Goal: Task Accomplishment & Management: Manage account settings

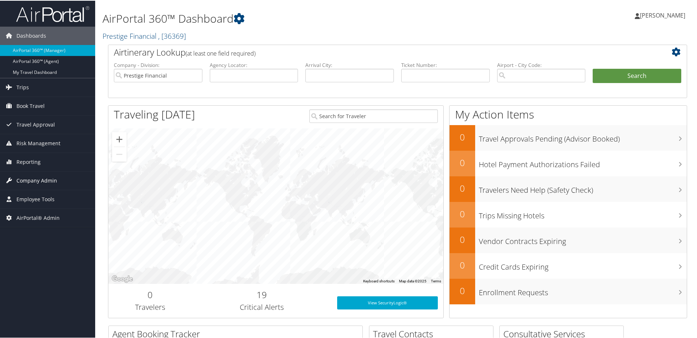
click at [30, 179] on span "Company Admin" at bounding box center [36, 180] width 41 height 18
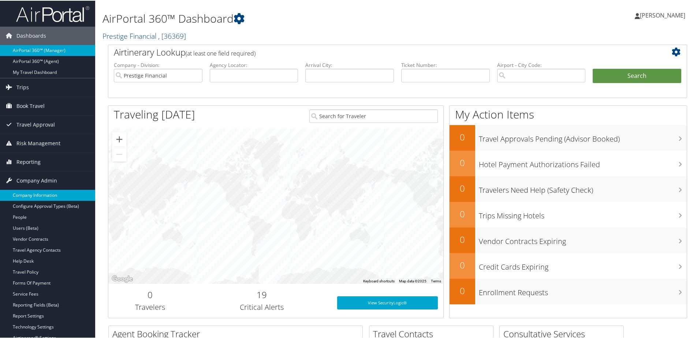
click at [25, 194] on link "Company Information" at bounding box center [47, 194] width 95 height 11
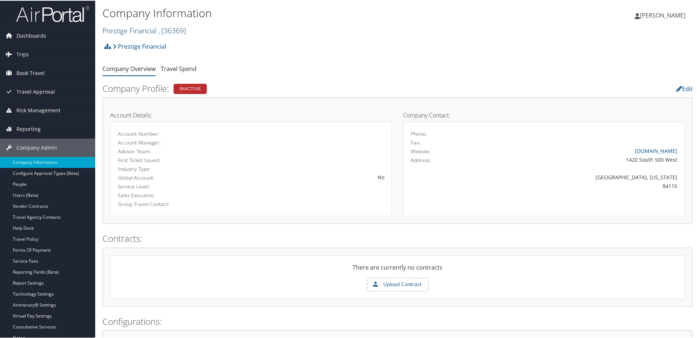
click at [124, 29] on link "Prestige Financial , [ 36369 ]" at bounding box center [145, 30] width 84 height 10
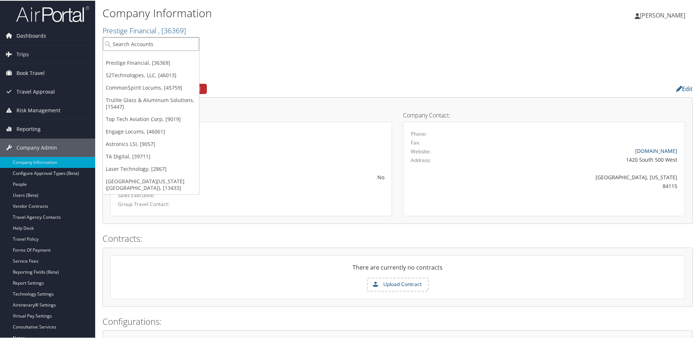
click at [121, 43] on input "search" at bounding box center [151, 44] width 96 height 14
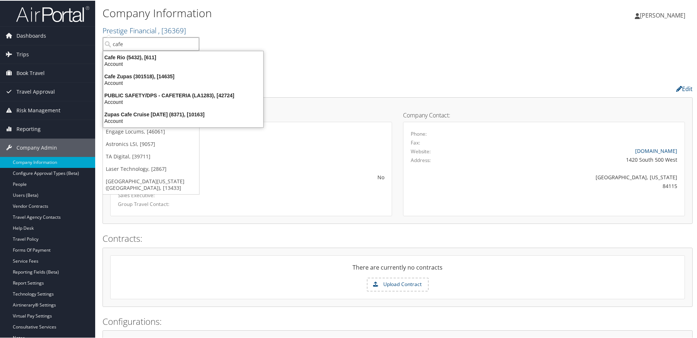
type input "cafe"
click at [130, 78] on div "Cafe Zupas (301518), [14635]" at bounding box center [183, 76] width 169 height 7
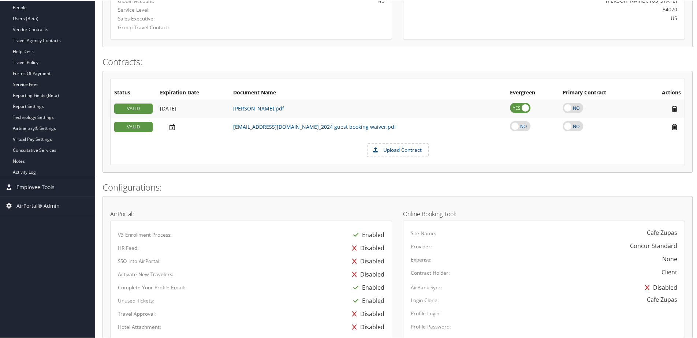
scroll to position [99, 0]
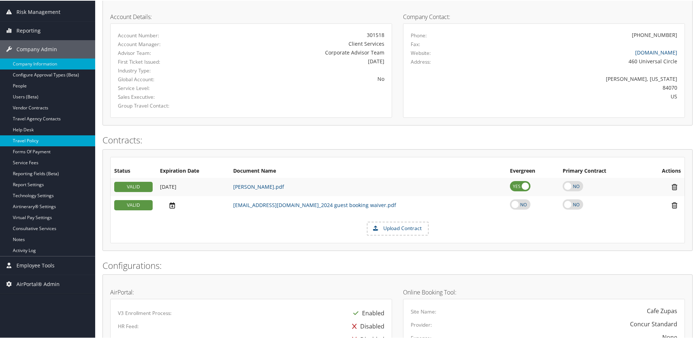
click at [29, 137] on link "Travel Policy" at bounding box center [47, 140] width 95 height 11
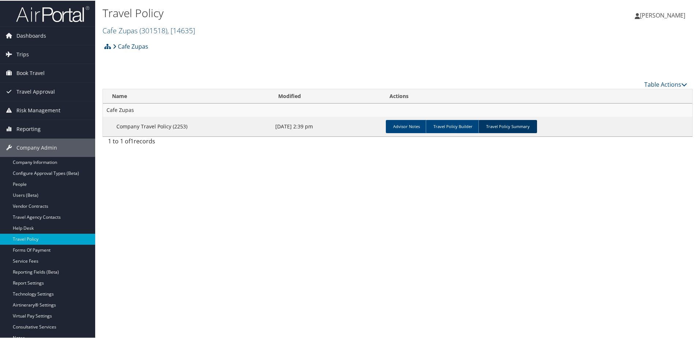
click at [486, 129] on link "Travel Policy Summary" at bounding box center [508, 125] width 59 height 13
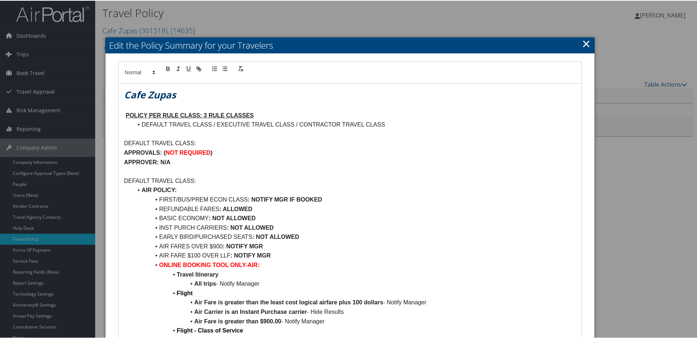
click at [584, 44] on link "×" at bounding box center [586, 43] width 8 height 15
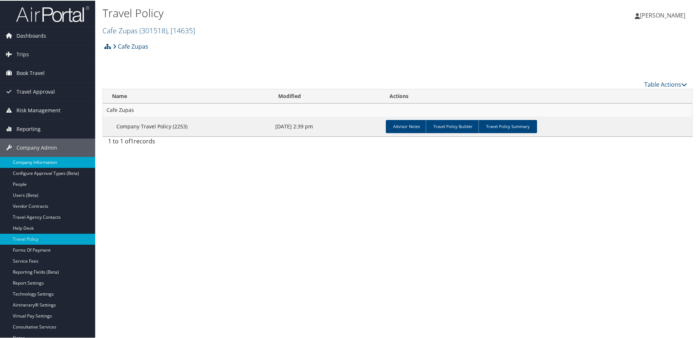
click at [45, 164] on link "Company Information" at bounding box center [47, 161] width 95 height 11
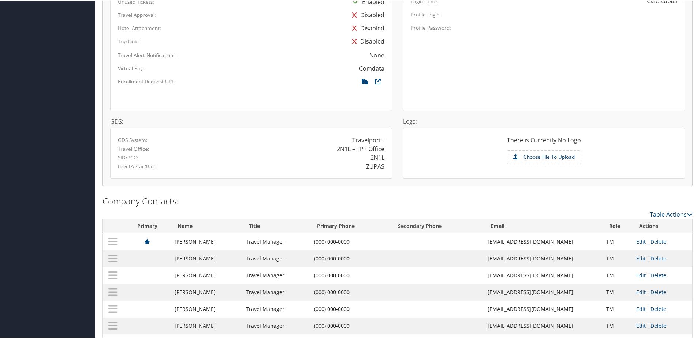
scroll to position [501, 0]
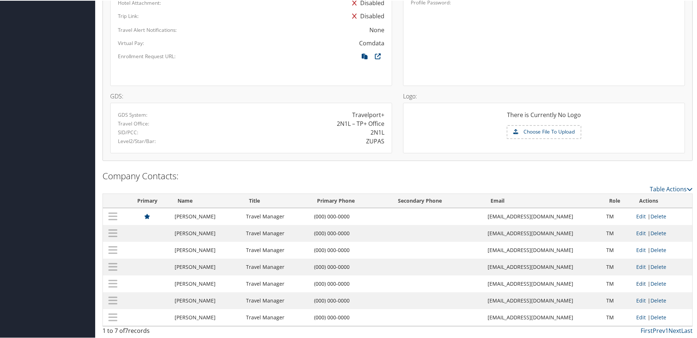
click at [637, 285] on link "Edit" at bounding box center [642, 283] width 10 height 7
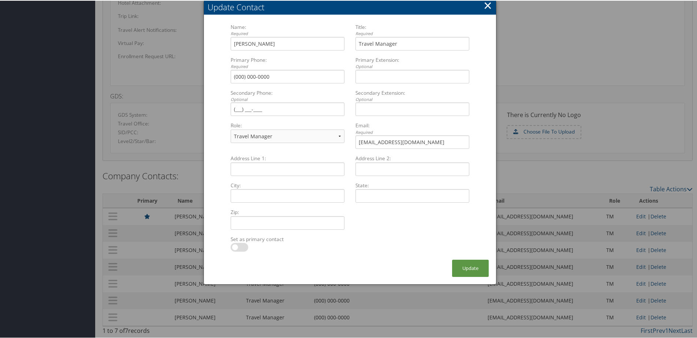
click at [484, 3] on button "×" at bounding box center [488, 4] width 8 height 15
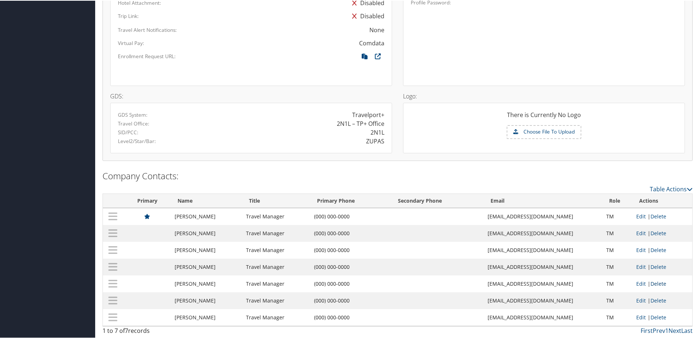
click at [655, 283] on link "Delete" at bounding box center [659, 283] width 16 height 7
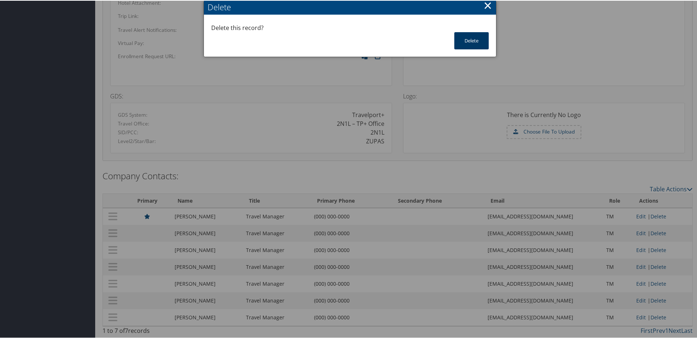
click at [471, 42] on button "Delete" at bounding box center [472, 39] width 34 height 17
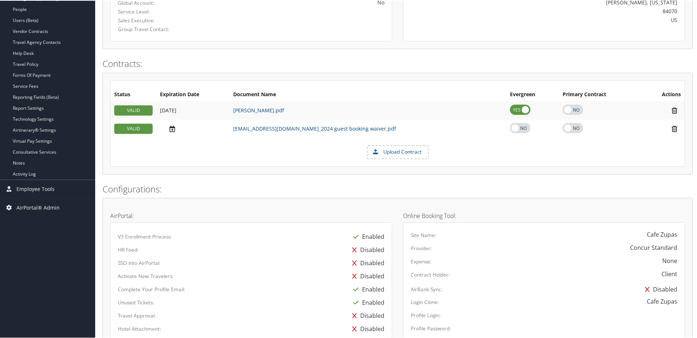
scroll to position [82, 0]
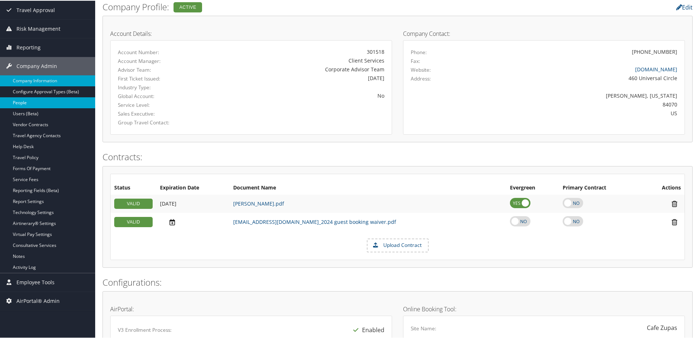
click at [21, 104] on link "People" at bounding box center [47, 102] width 95 height 11
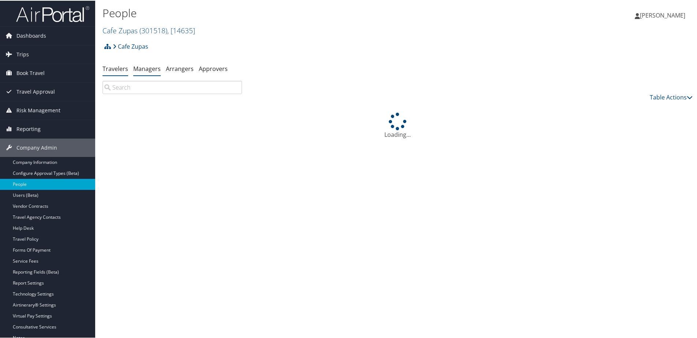
click at [143, 68] on link "Managers" at bounding box center [146, 68] width 27 height 8
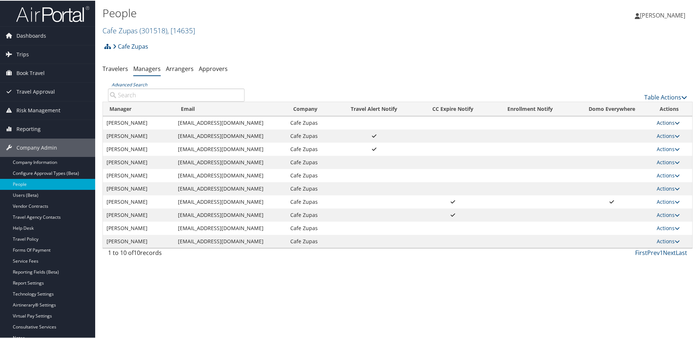
click at [665, 123] on link "Actions" at bounding box center [668, 122] width 23 height 7
click at [622, 174] on link "Delete" at bounding box center [638, 170] width 75 height 12
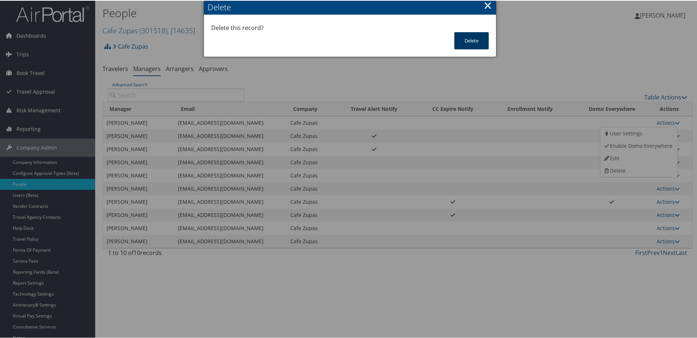
click at [462, 41] on button "Delete" at bounding box center [472, 39] width 34 height 17
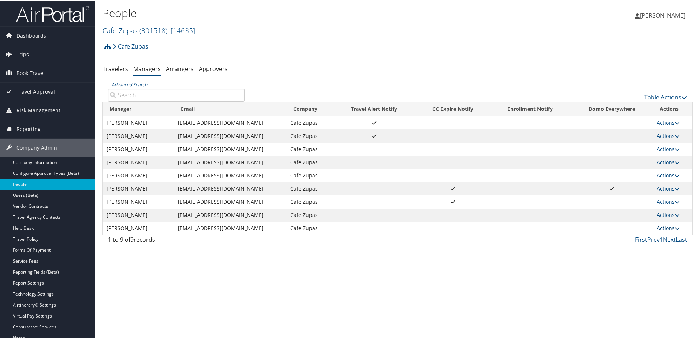
click at [660, 226] on link "Actions" at bounding box center [668, 227] width 23 height 7
click at [625, 274] on link "Delete" at bounding box center [638, 276] width 75 height 12
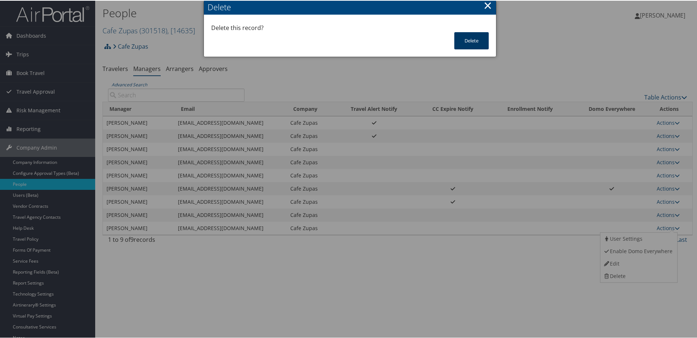
click at [473, 44] on button "Delete" at bounding box center [472, 39] width 34 height 17
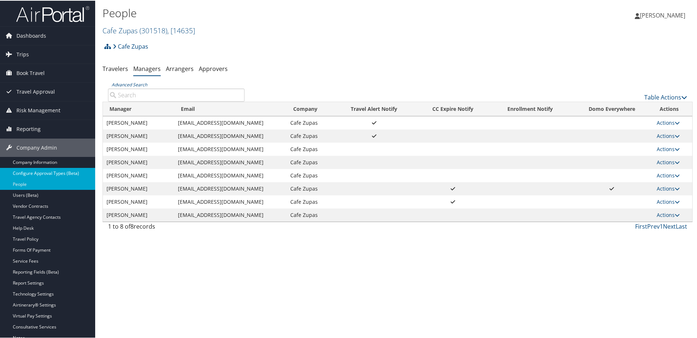
click at [46, 172] on link "Configure Approval Types (Beta)" at bounding box center [47, 172] width 95 height 11
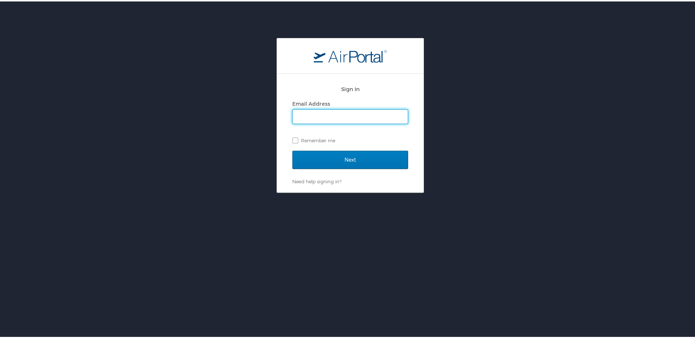
type input "shannon.brooks@cbtravel.com"
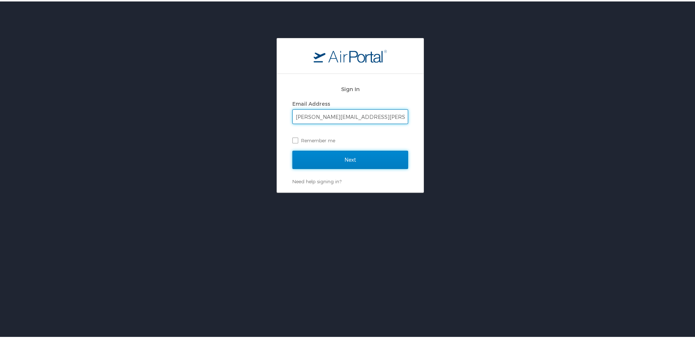
click at [305, 151] on input "Next" at bounding box center [350, 158] width 116 height 18
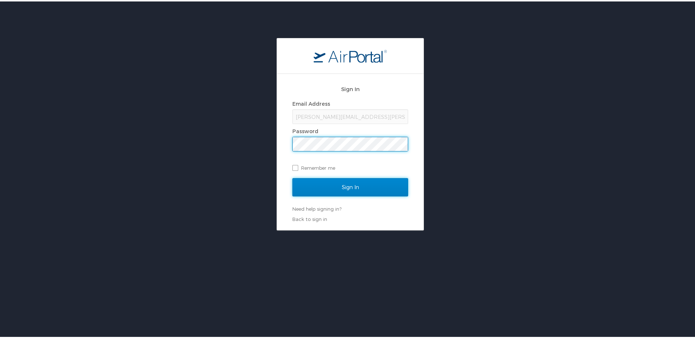
click at [310, 185] on input "Sign In" at bounding box center [350, 186] width 116 height 18
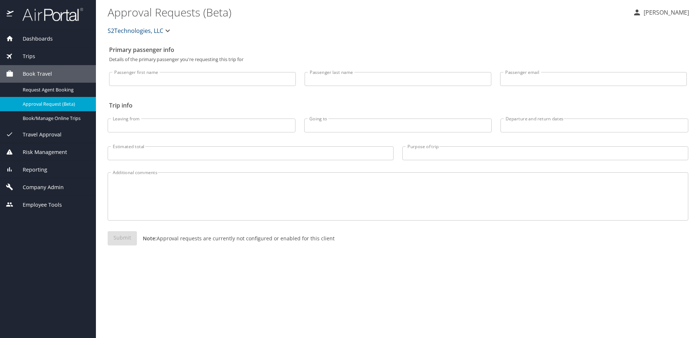
click at [25, 188] on span "Company Admin" at bounding box center [39, 187] width 50 height 8
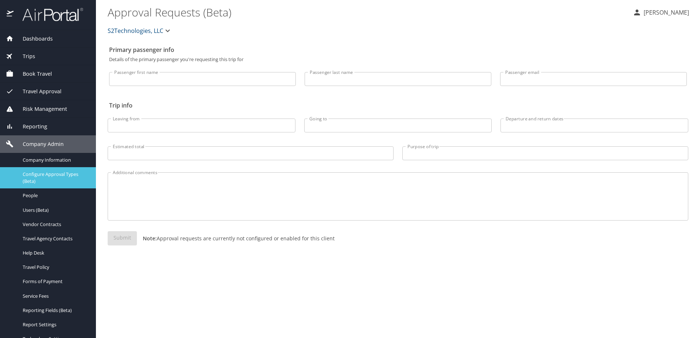
click at [32, 174] on span "Configure Approval Types (Beta)" at bounding box center [55, 178] width 64 height 14
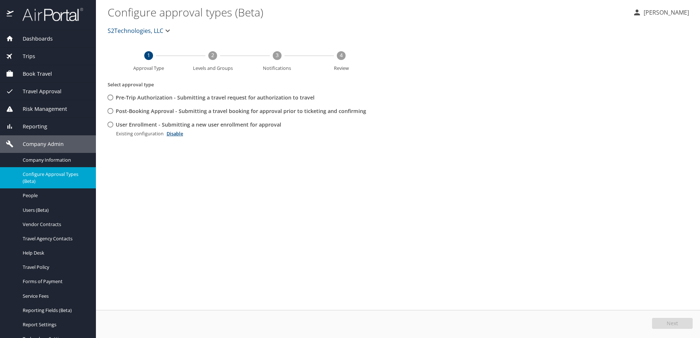
click at [111, 124] on input "User Enrollment - Submitting a new user enrollment for approval" at bounding box center [111, 125] width 14 height 14
radio input "true"
click at [676, 321] on span "Edit" at bounding box center [674, 323] width 10 height 5
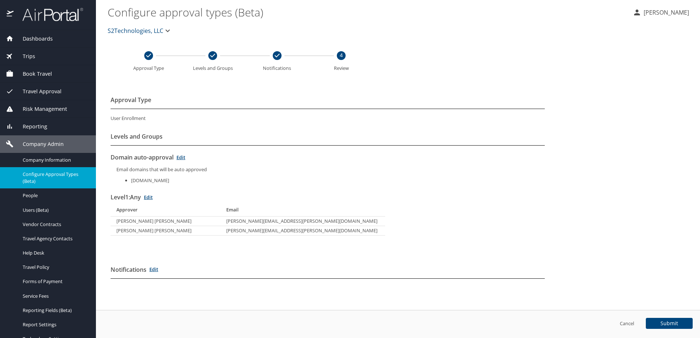
click at [142, 33] on span "S2Technologies, LLC" at bounding box center [136, 31] width 56 height 10
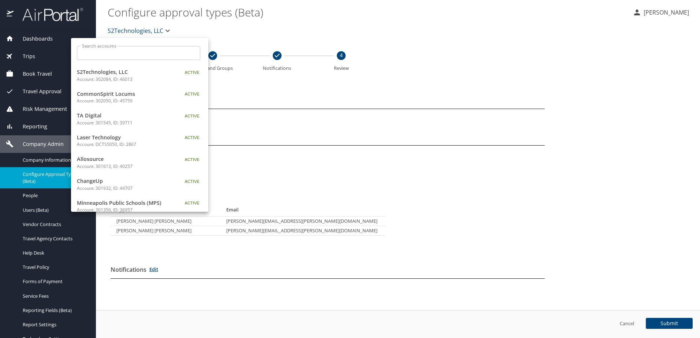
click at [124, 48] on input "Search accounts" at bounding box center [141, 53] width 119 height 14
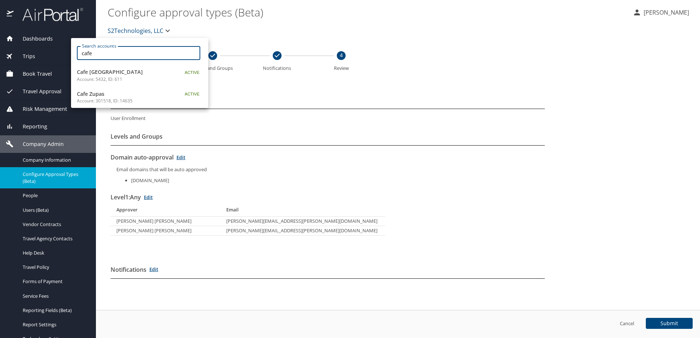
type input "cafe"
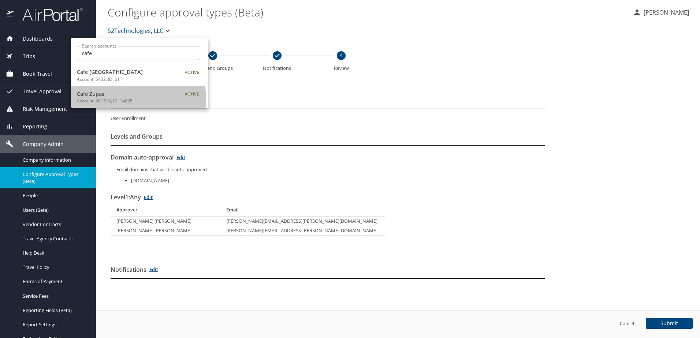
click at [110, 100] on p "Account: 301518, ID: 14635" at bounding box center [123, 101] width 92 height 7
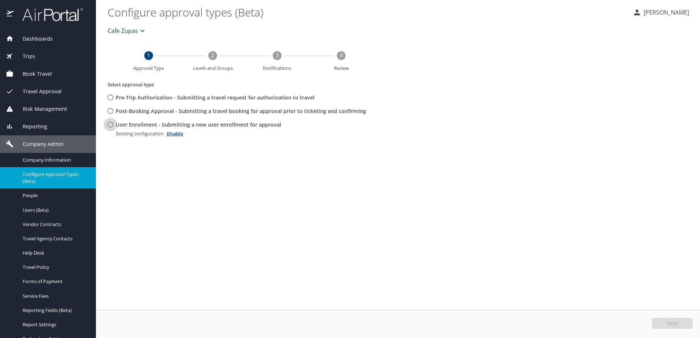
click at [111, 125] on input "User Enrollment - Submitting a new user enrollment for approval" at bounding box center [111, 125] width 14 height 14
radio input "true"
click at [669, 323] on button "Edit" at bounding box center [673, 323] width 39 height 11
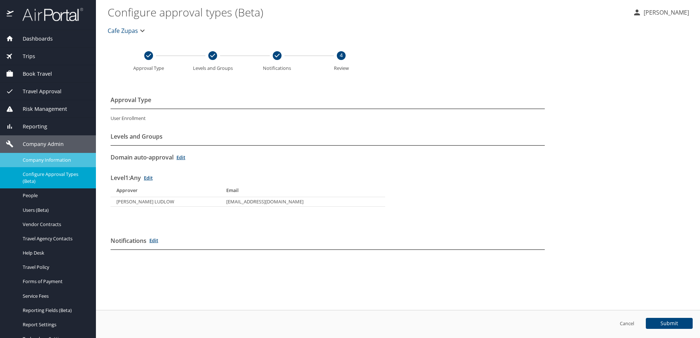
click at [40, 161] on span "Company Information" at bounding box center [55, 160] width 64 height 7
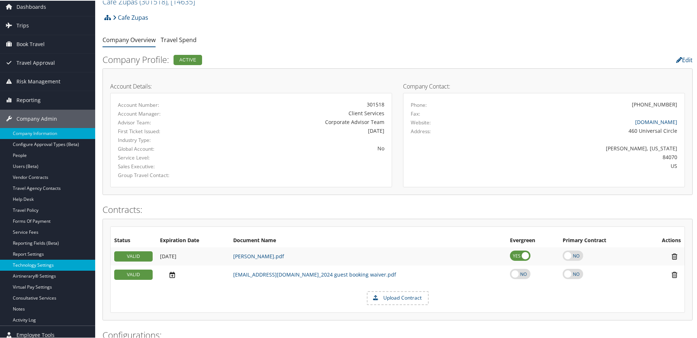
scroll to position [73, 0]
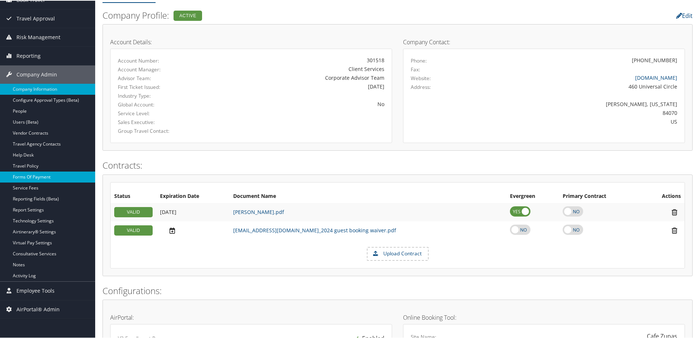
click at [32, 175] on link "Forms Of Payment" at bounding box center [47, 176] width 95 height 11
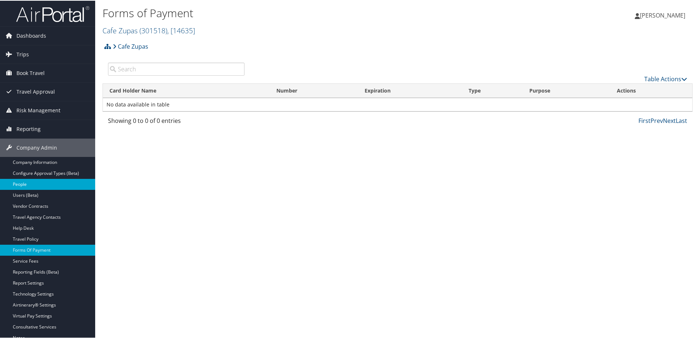
click at [17, 182] on link "People" at bounding box center [47, 183] width 95 height 11
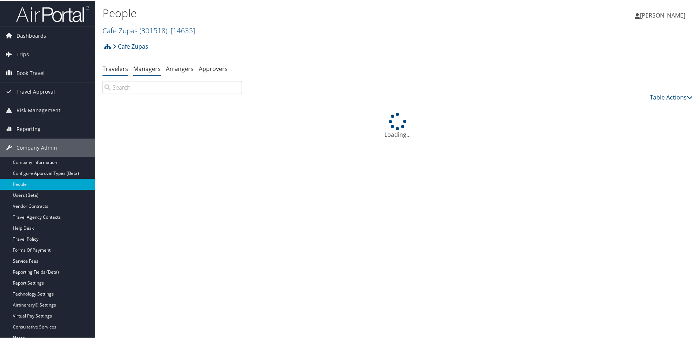
click at [149, 70] on link "Managers" at bounding box center [146, 68] width 27 height 8
click at [148, 69] on link "Managers" at bounding box center [146, 68] width 27 height 8
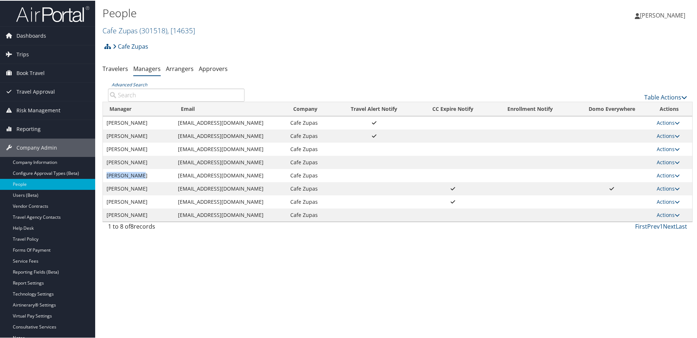
drag, startPoint x: 139, startPoint y: 178, endPoint x: 103, endPoint y: 178, distance: 36.3
click at [103, 178] on td "Laura Perkes" at bounding box center [138, 174] width 71 height 13
click at [109, 64] on link "Travelers" at bounding box center [116, 68] width 26 height 8
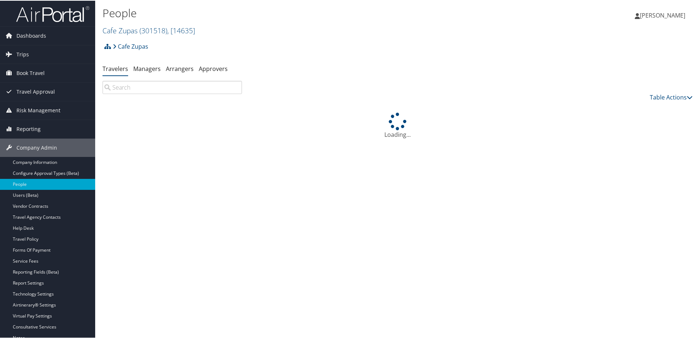
click at [126, 92] on input "search" at bounding box center [173, 86] width 140 height 13
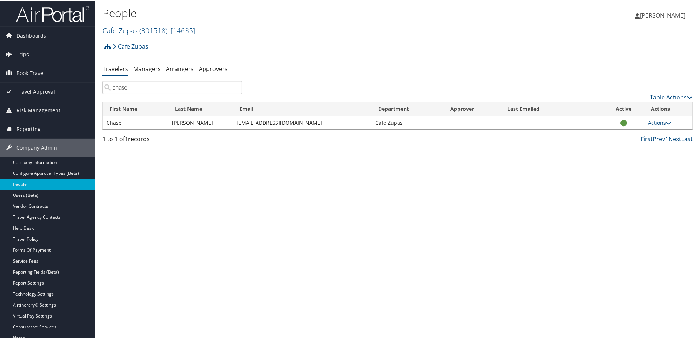
type input "chase"
drag, startPoint x: 237, startPoint y: 119, endPoint x: 312, endPoint y: 117, distance: 75.5
click at [312, 117] on td "cbawden@cafezupas.com" at bounding box center [302, 122] width 139 height 13
copy td "cbawden@cafezupas.com"
click at [142, 64] on link "Managers" at bounding box center [146, 68] width 27 height 8
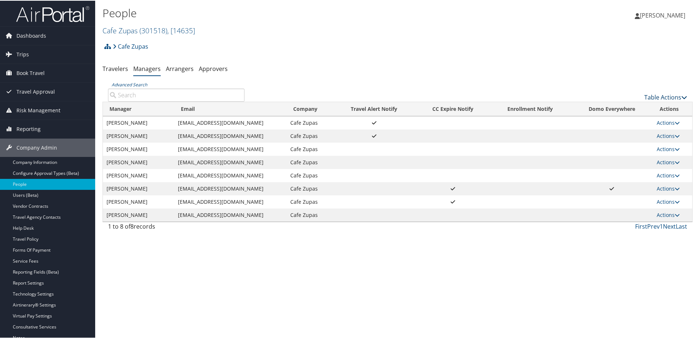
click at [661, 94] on link "Table Actions" at bounding box center [666, 97] width 43 height 8
click at [629, 101] on ul "Add New Travel Manager Column Visibility Page Length" at bounding box center [641, 120] width 97 height 38
click at [641, 105] on link "Add New Travel Manager" at bounding box center [641, 108] width 96 height 12
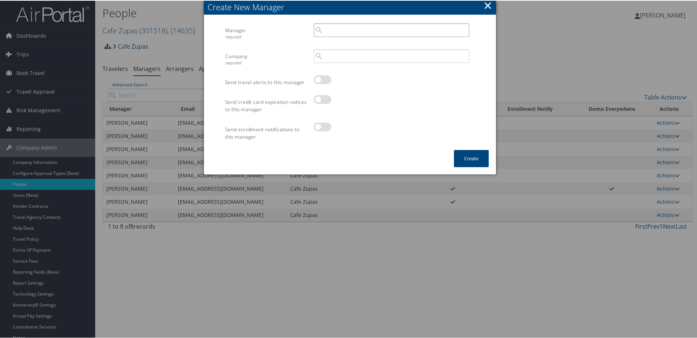
click at [327, 27] on input "search" at bounding box center [392, 30] width 156 height 14
paste input "cbawden@cafezupas.com"
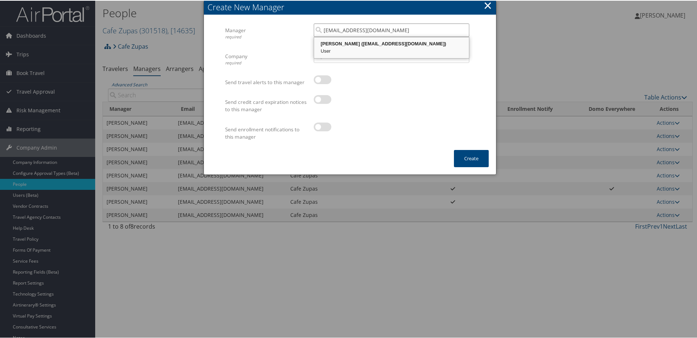
click at [338, 45] on div "Chase Bawden (cbawden@cafezupas.com)" at bounding box center [391, 43] width 153 height 7
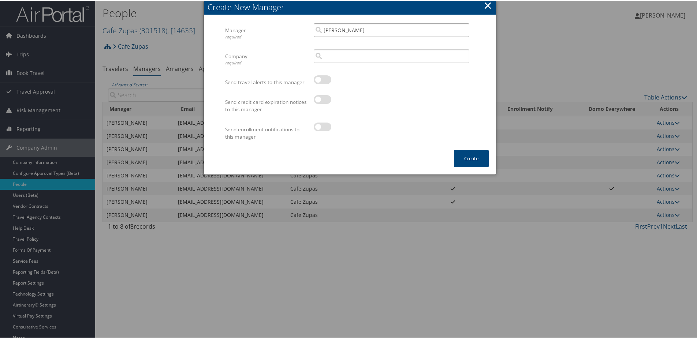
type input "Chase Bawden"
click at [337, 53] on input "search" at bounding box center [392, 56] width 156 height 14
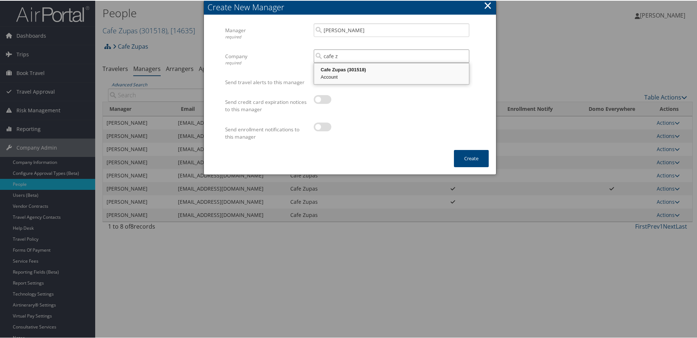
click at [338, 71] on div "Cafe Zupas (301518)" at bounding box center [391, 69] width 153 height 7
type input "Cafe Zupas"
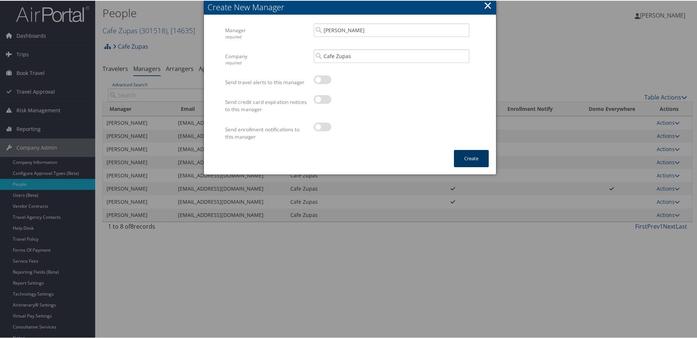
click at [482, 159] on button "Create" at bounding box center [471, 157] width 35 height 17
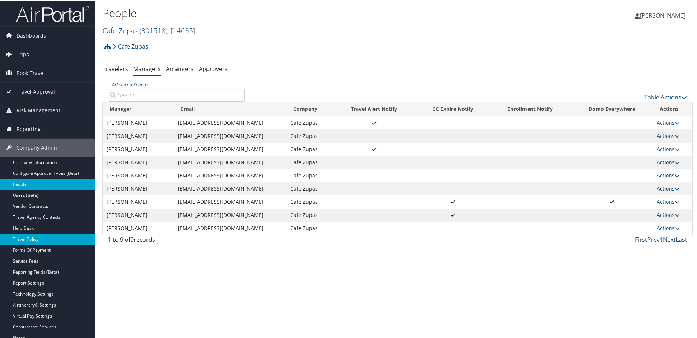
click at [29, 238] on link "Travel Policy" at bounding box center [47, 238] width 95 height 11
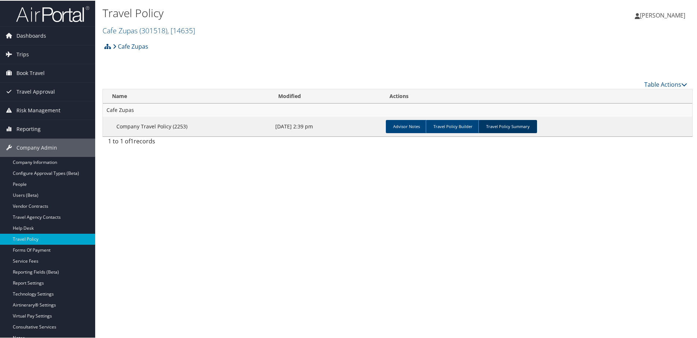
click at [504, 130] on link "Travel Policy Summary" at bounding box center [508, 125] width 59 height 13
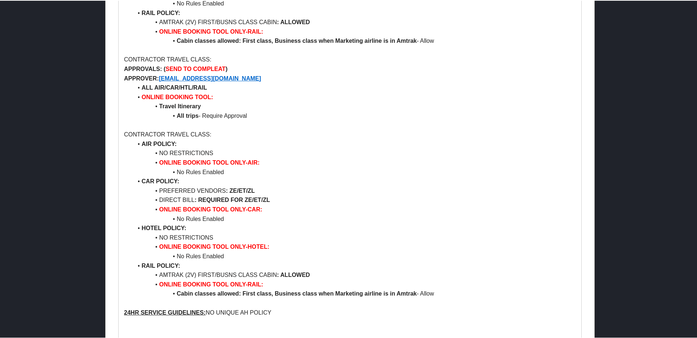
scroll to position [769, 0]
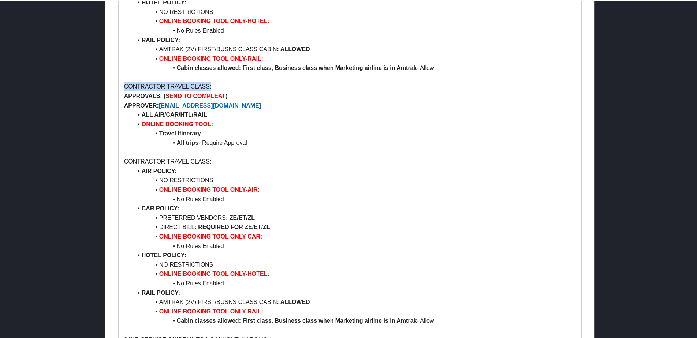
drag, startPoint x: 121, startPoint y: 85, endPoint x: 211, endPoint y: 88, distance: 89.8
copy p "CONTRACTOR TRAVEL CLASS:"
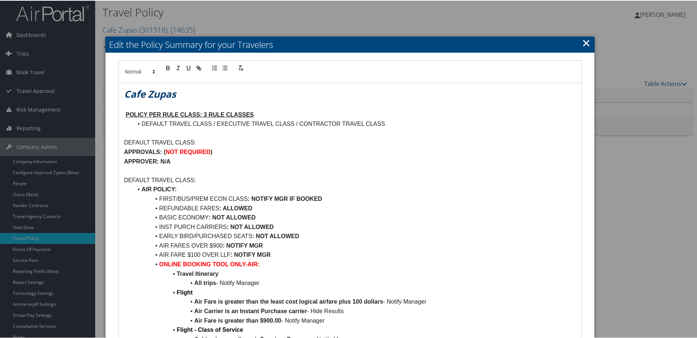
scroll to position [0, 0]
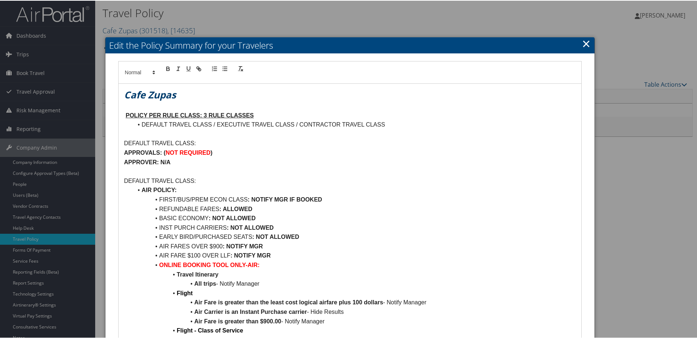
click at [592, 45] on body "Menu Dashboards ► AirPortal 360™ (Manager) AirPortal 360™ (Agent) My Travel Das…" at bounding box center [350, 169] width 700 height 338
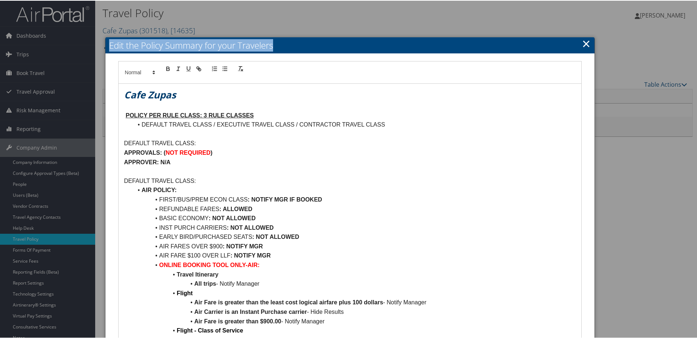
click at [589, 44] on h2 "Edit the Policy Summary for your Travelers" at bounding box center [349, 45] width 489 height 16
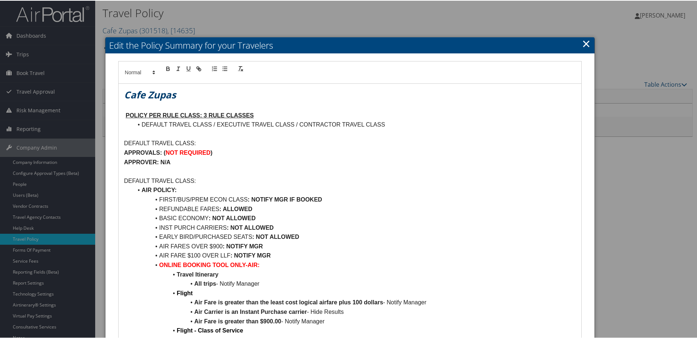
click at [586, 43] on link "×" at bounding box center [586, 43] width 8 height 15
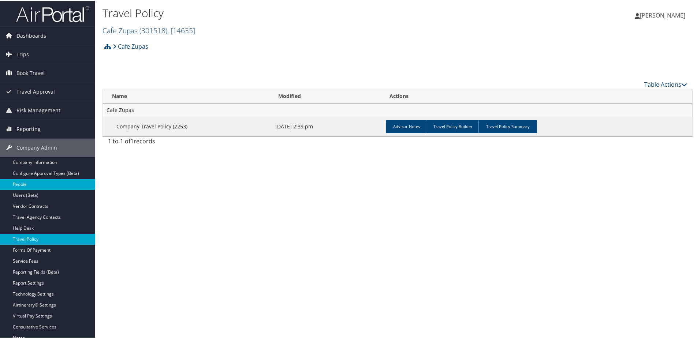
click at [27, 183] on link "People" at bounding box center [47, 183] width 95 height 11
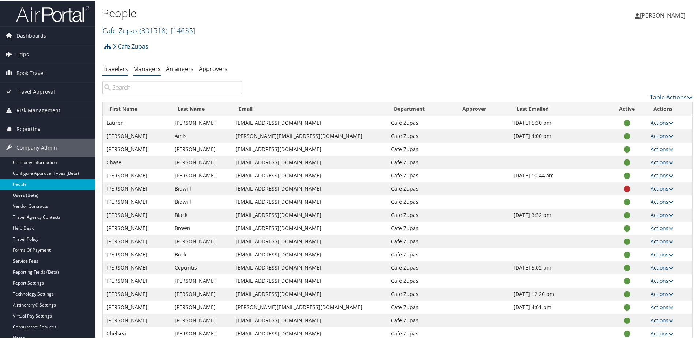
click at [149, 72] on link "Managers" at bounding box center [146, 68] width 27 height 8
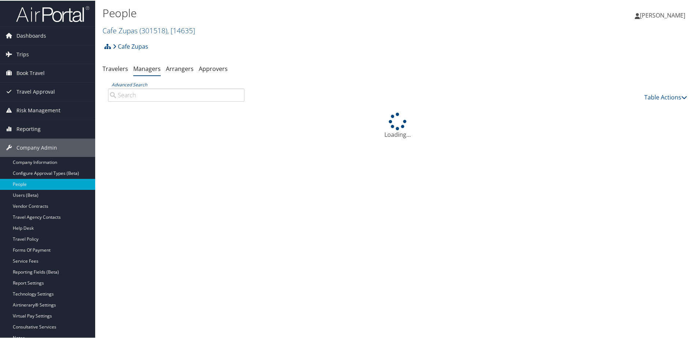
click at [145, 92] on input "Advanced Search" at bounding box center [176, 94] width 137 height 13
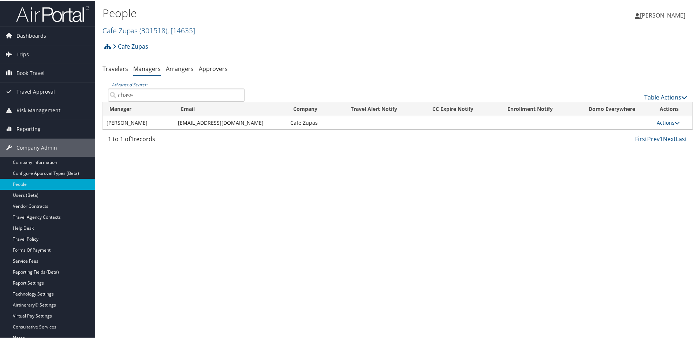
type input "chase"
drag, startPoint x: 175, startPoint y: 123, endPoint x: 248, endPoint y: 123, distance: 72.9
click at [248, 123] on td "[EMAIL_ADDRESS][DOMAIN_NAME]" at bounding box center [230, 122] width 112 height 13
copy td "[EMAIL_ADDRESS][DOMAIN_NAME]"
click at [667, 123] on link "Actions" at bounding box center [668, 122] width 23 height 7
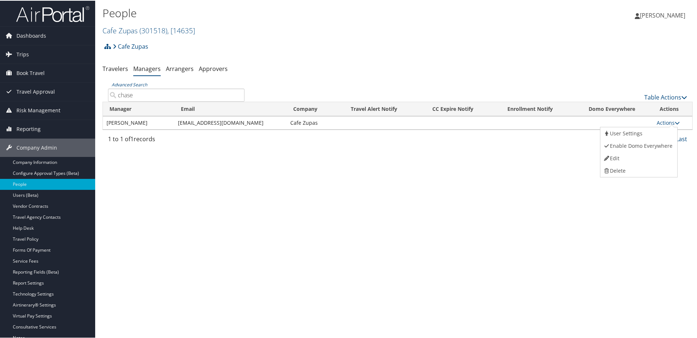
click at [341, 168] on div "People Cafe Zupas ( 301518 ) , [ 14635 ] Cafe Zupas Prestige Financial S2Techno…" at bounding box center [397, 169] width 605 height 338
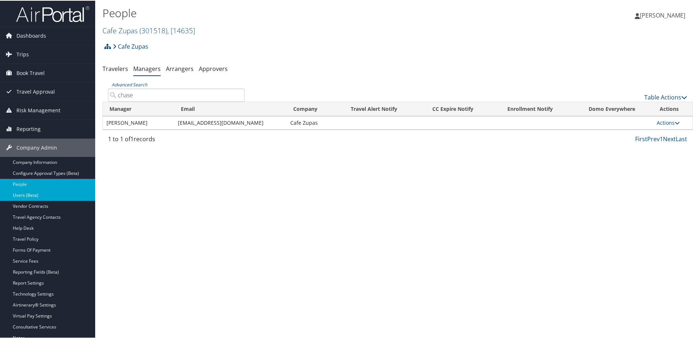
click at [25, 196] on link "Users (Beta)" at bounding box center [47, 194] width 95 height 11
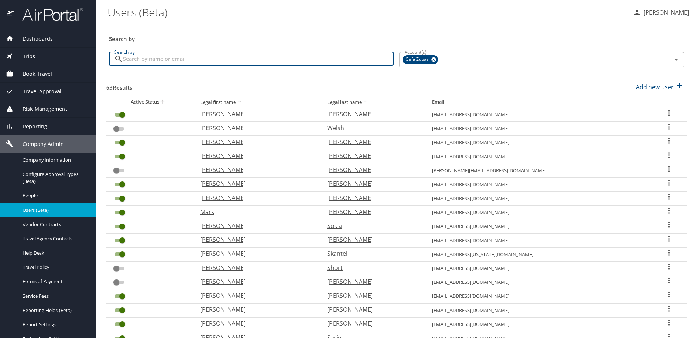
click at [127, 62] on input "Search by" at bounding box center [258, 59] width 271 height 14
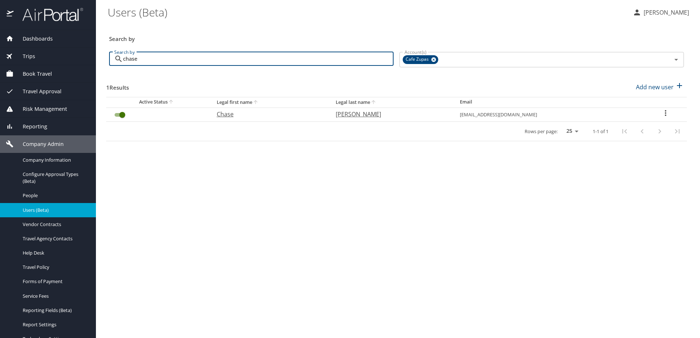
type input "chase"
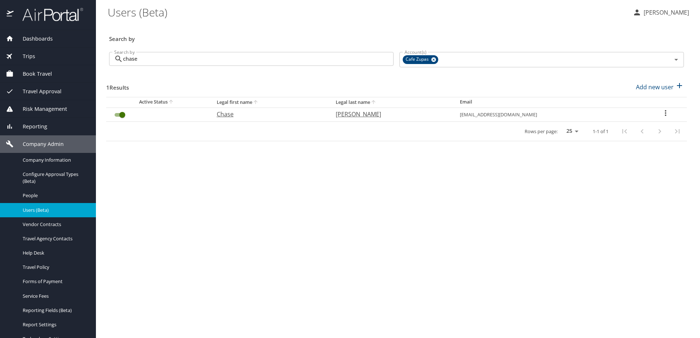
click at [661, 114] on icon "User Search Table" at bounding box center [665, 113] width 9 height 9
click at [624, 114] on p "View profile" at bounding box center [623, 114] width 32 height 9
select select "US"
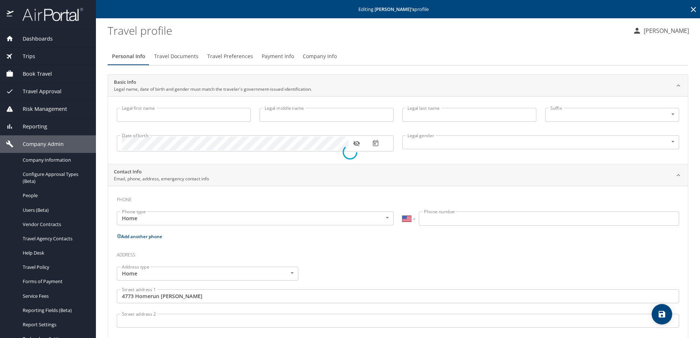
type input "Chase"
type input "[PERSON_NAME]"
type input "[DEMOGRAPHIC_DATA]"
type input "[PERSON_NAME]"
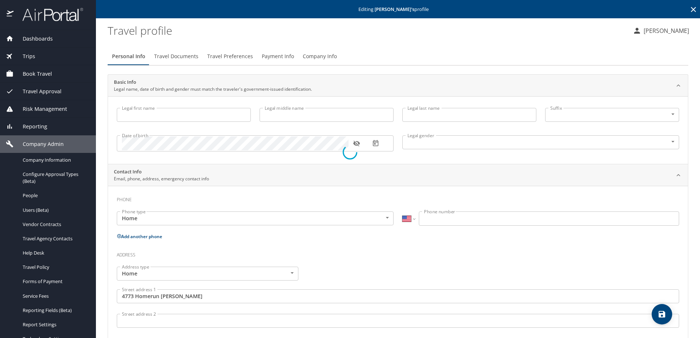
type input "[PERSON_NAME]"
type input "[PHONE_NUMBER]"
type input "[PERSON_NAME][EMAIL_ADDRESS][PERSON_NAME][DOMAIN_NAME]"
type input "[GEOGRAPHIC_DATA]"
type input "[US_STATE]"
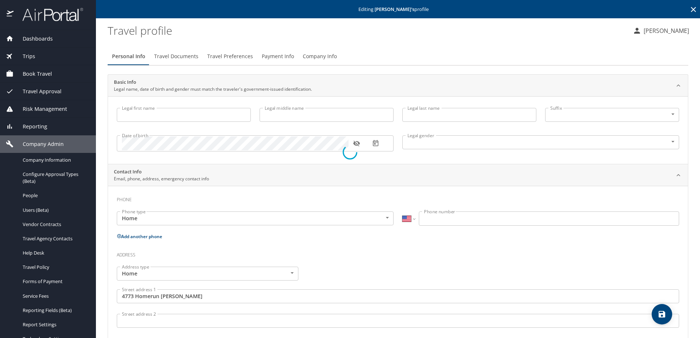
type input "[GEOGRAPHIC_DATA]"
type input "[US_STATE]"
type input "[GEOGRAPHIC_DATA]"
type input "[US_STATE]"
select select "US"
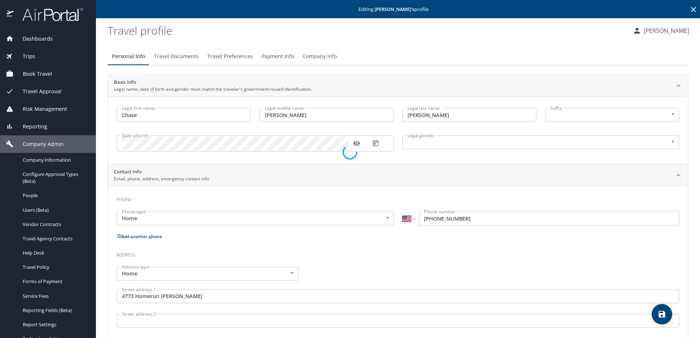
select select "US"
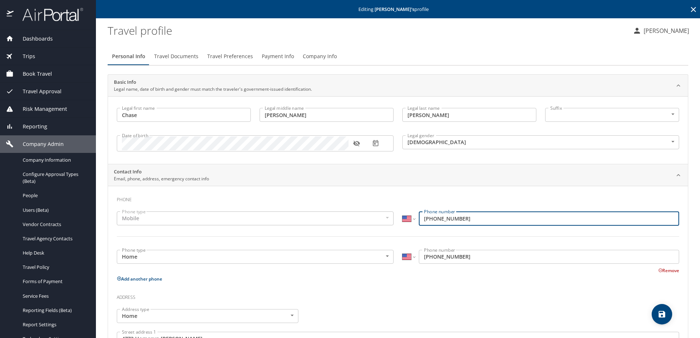
drag, startPoint x: 468, startPoint y: 218, endPoint x: 418, endPoint y: 223, distance: 50.4
click at [419, 223] on input "[PHONE_NUMBER]" at bounding box center [549, 219] width 260 height 14
